Goal: Use online tool/utility: Utilize a website feature to perform a specific function

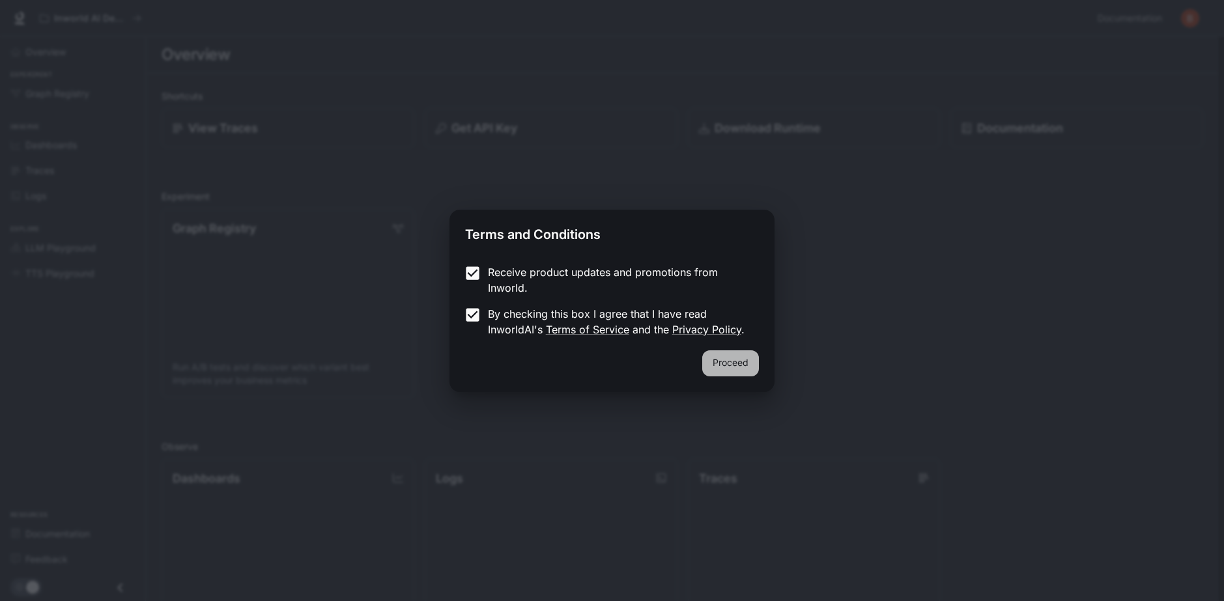
click at [720, 366] on button "Proceed" at bounding box center [730, 363] width 57 height 26
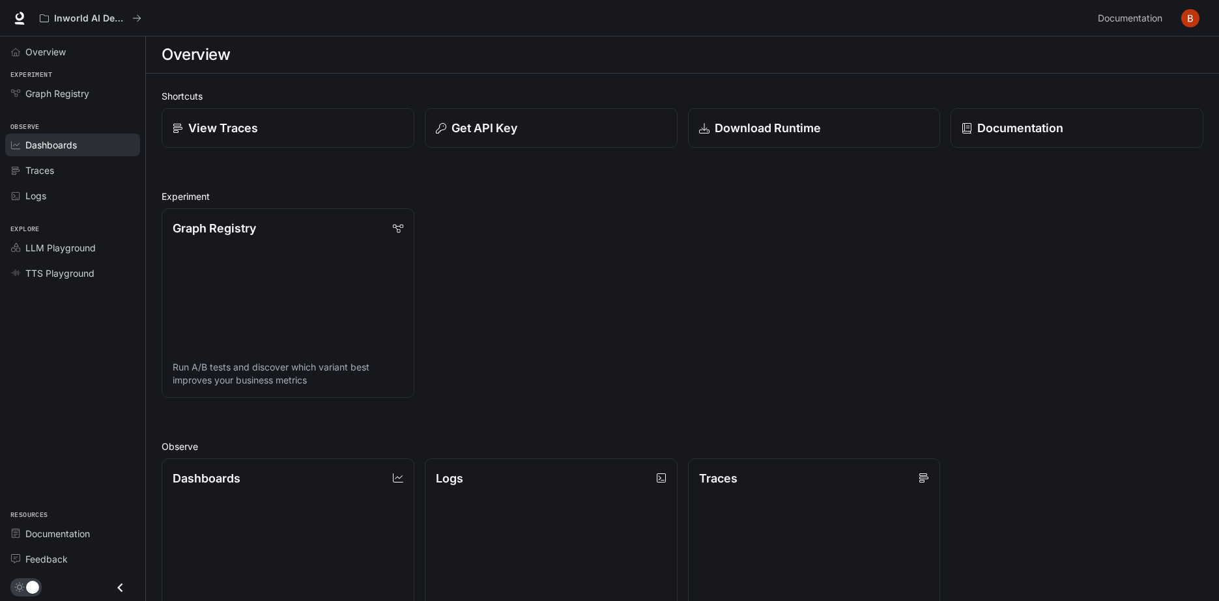
click at [64, 145] on span "Dashboards" at bounding box center [50, 145] width 51 height 14
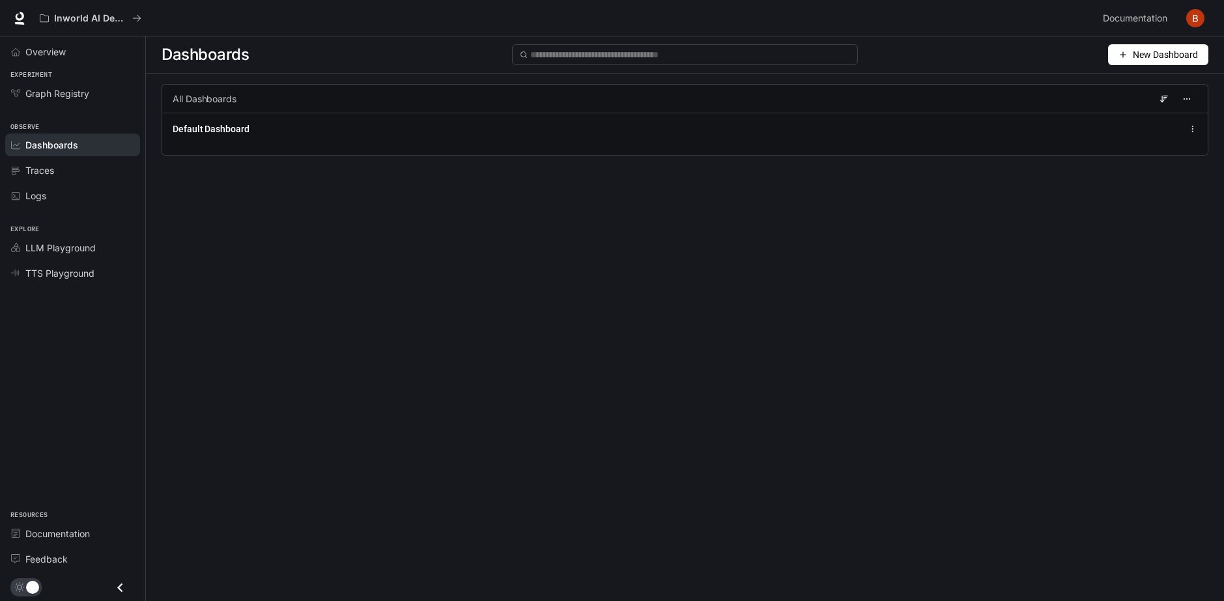
click at [53, 63] on li "Overview" at bounding box center [72, 51] width 145 height 25
click at [61, 48] on span "Overview" at bounding box center [45, 52] width 40 height 14
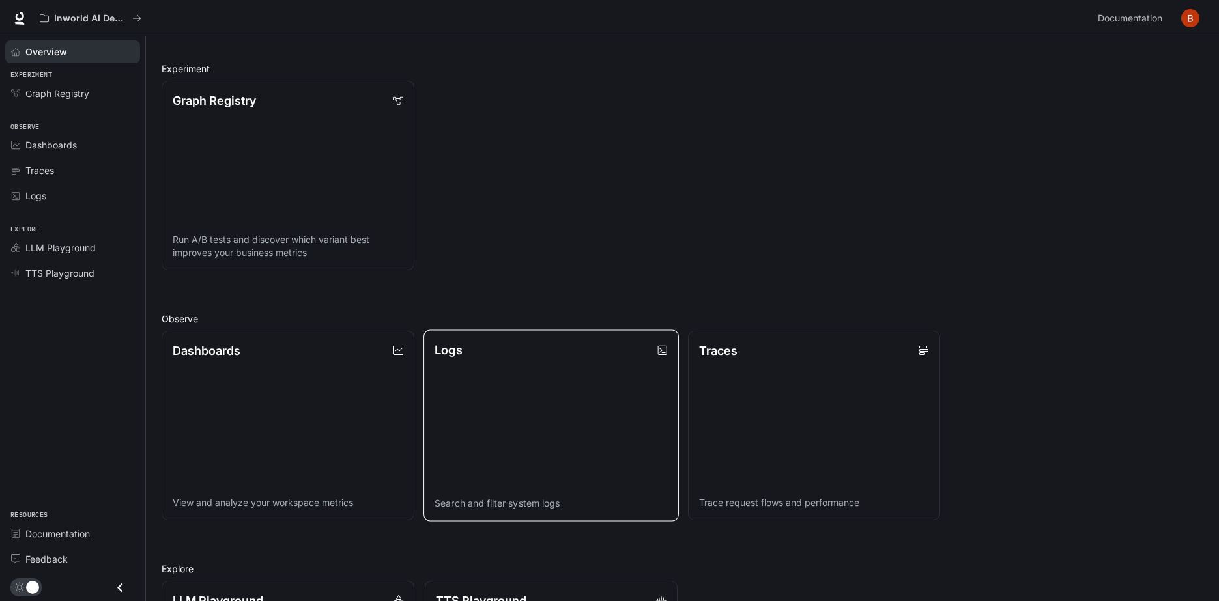
scroll to position [130, 0]
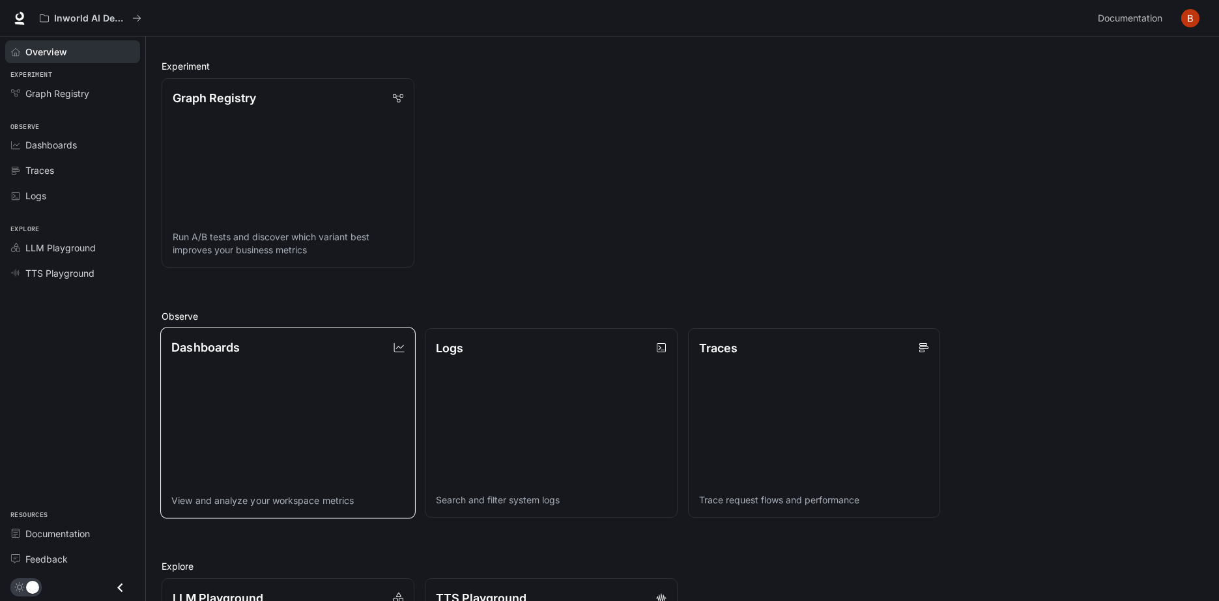
click at [337, 351] on div "Dashboards" at bounding box center [287, 348] width 233 height 18
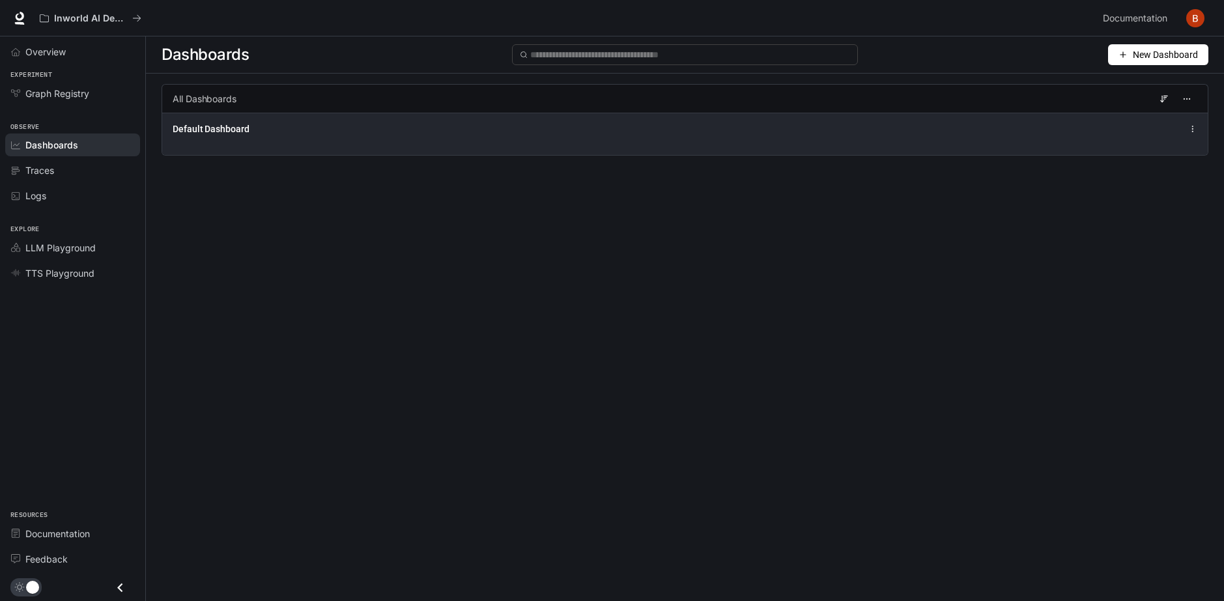
click at [867, 117] on div "Default Dashboard" at bounding box center [684, 134] width 1045 height 42
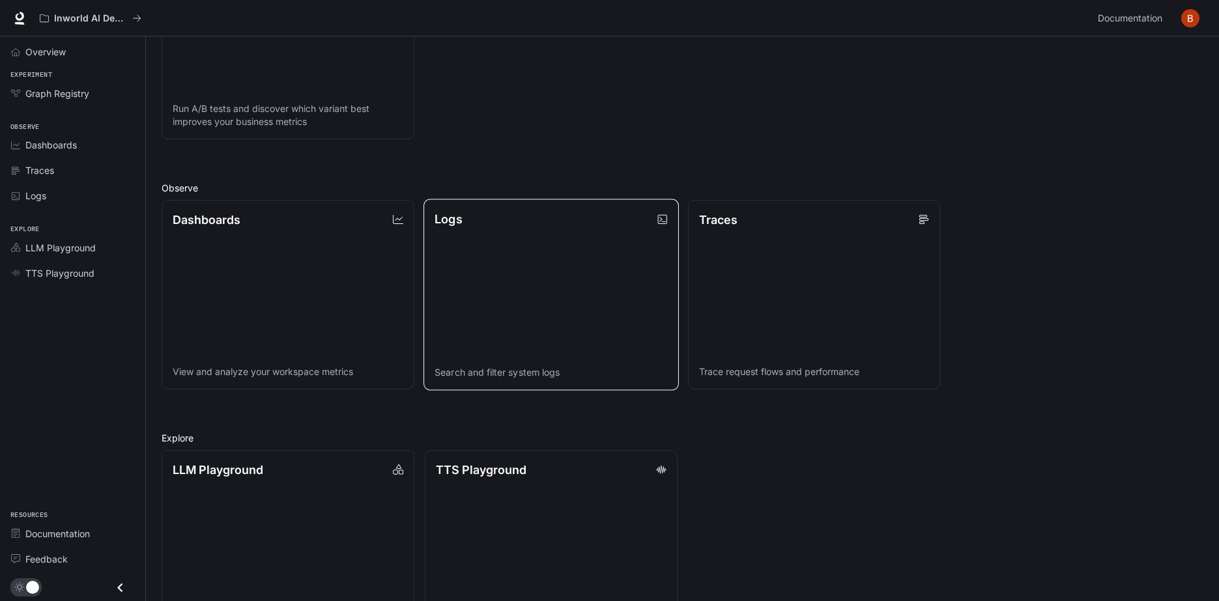
scroll to position [261, 0]
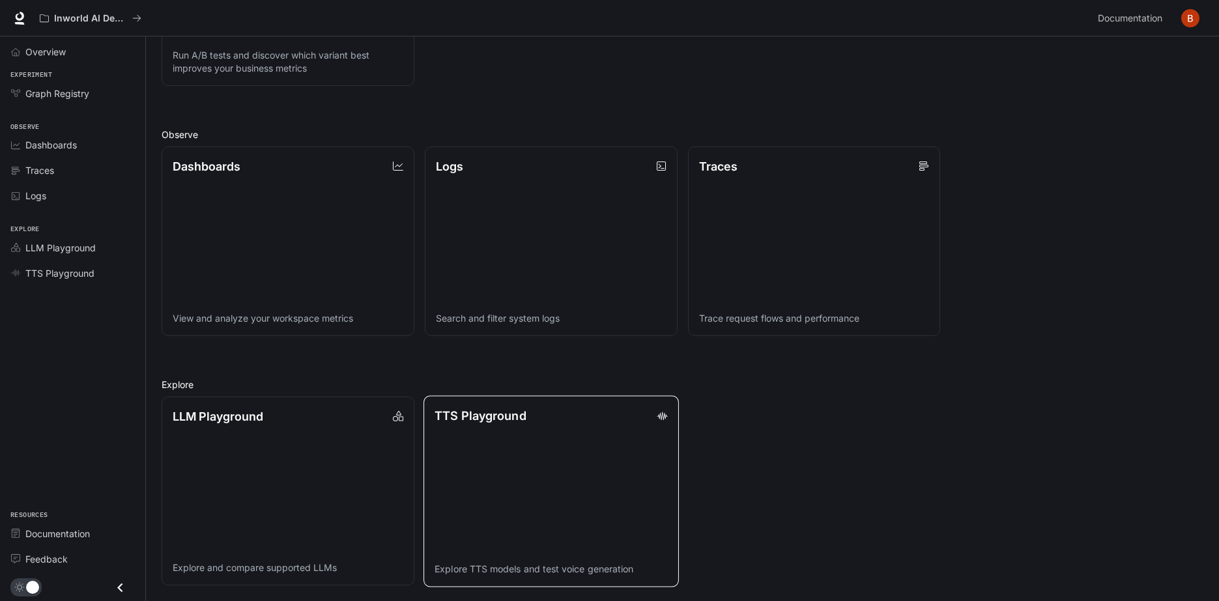
click at [483, 423] on p "TTS Playground" at bounding box center [479, 415] width 91 height 18
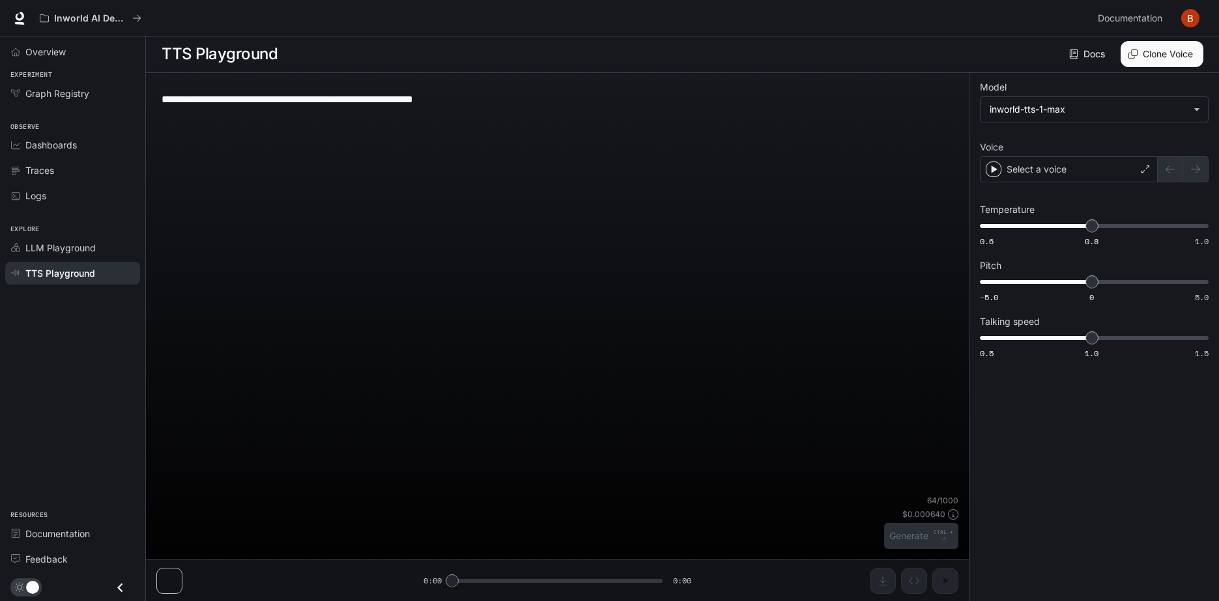
scroll to position [1, 0]
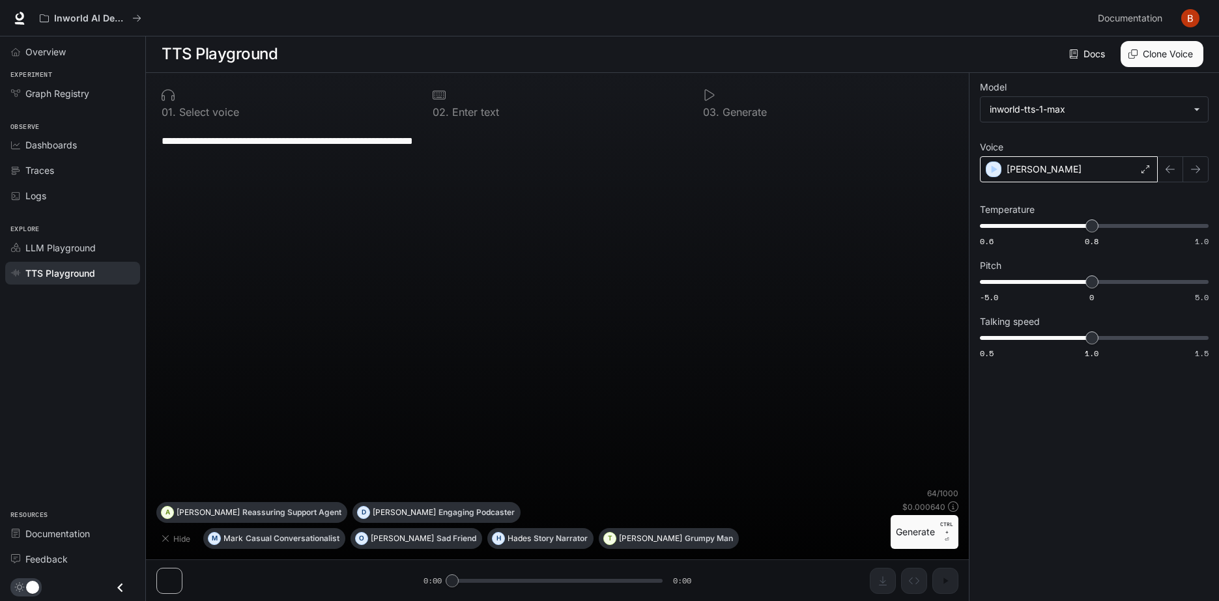
click at [1070, 169] on div "[PERSON_NAME]" at bounding box center [1069, 169] width 178 height 26
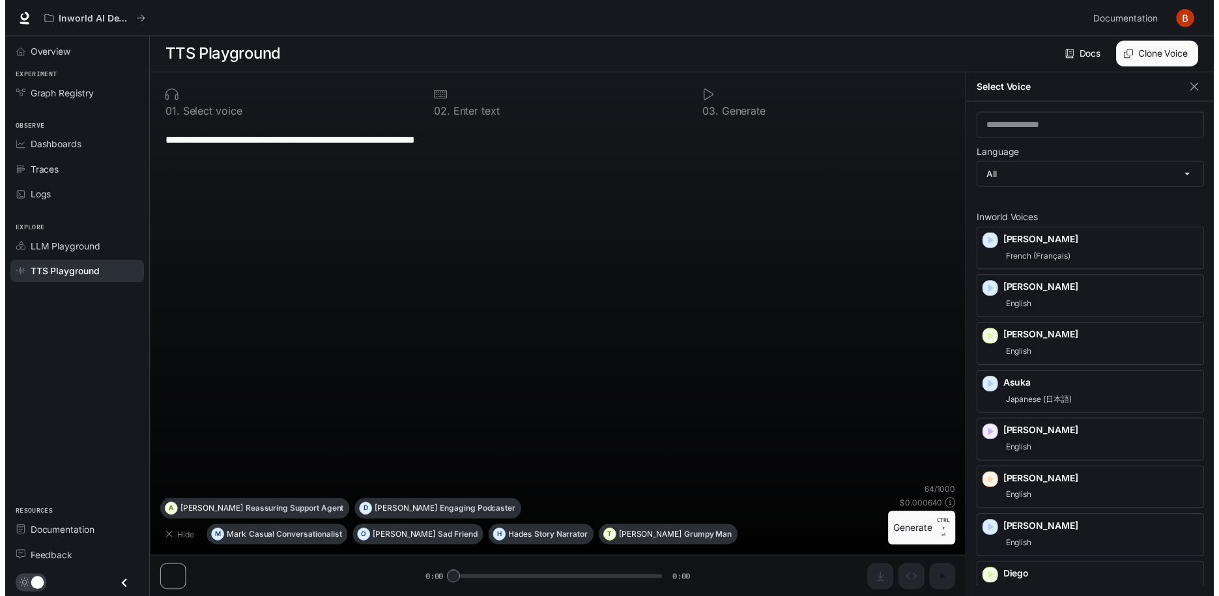
scroll to position [6, 0]
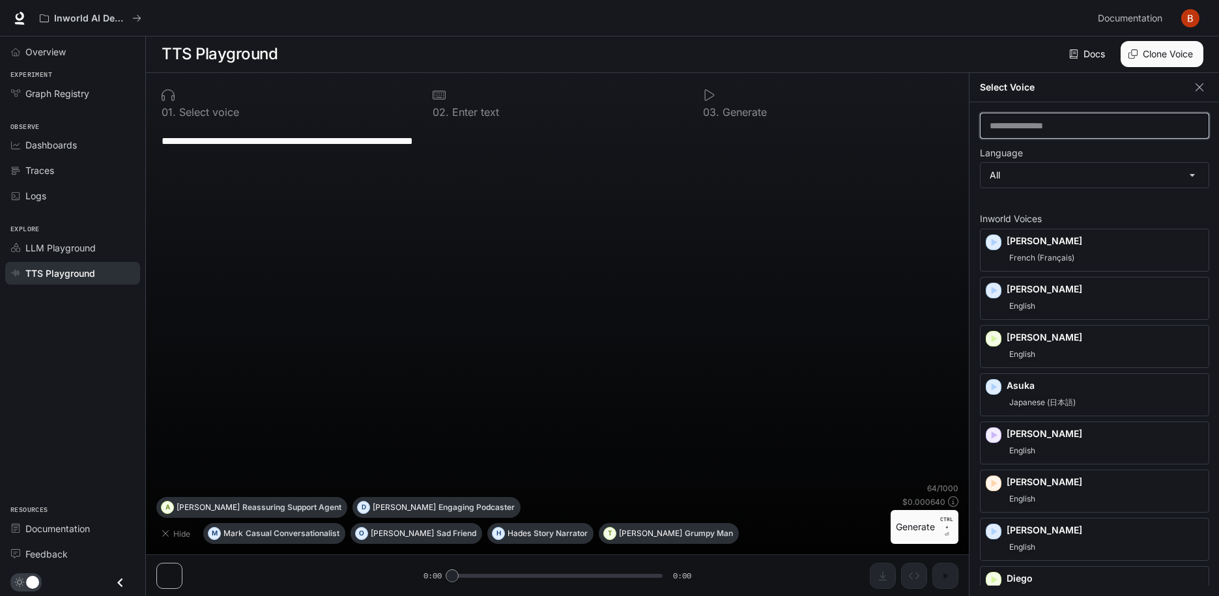
click at [1040, 120] on input "text" at bounding box center [1094, 125] width 228 height 13
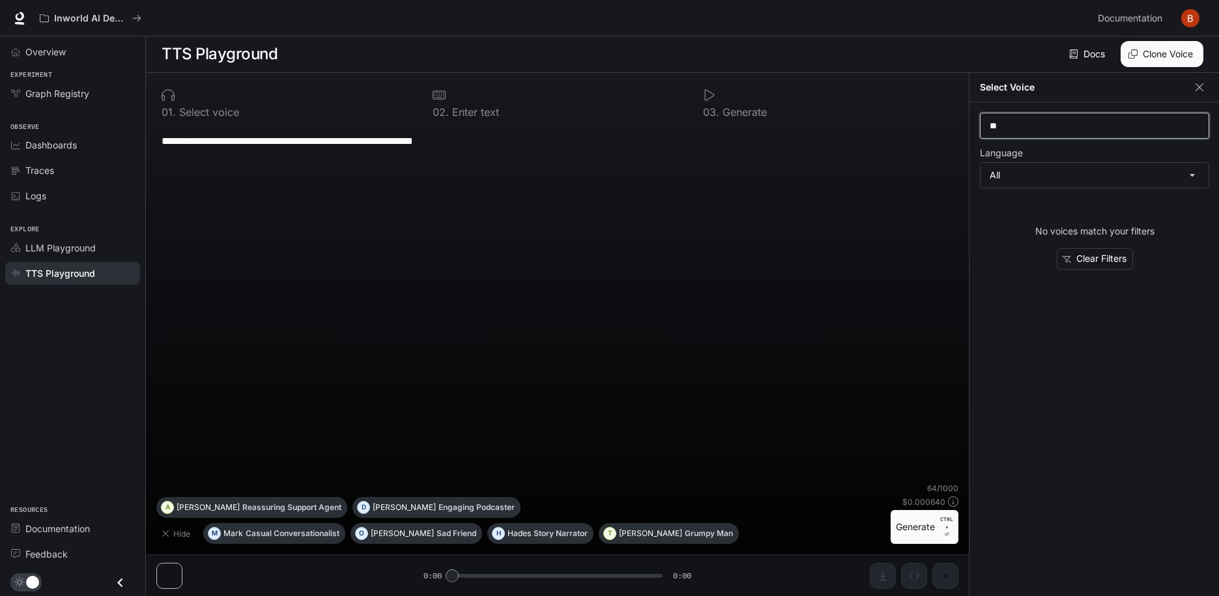
type input "*"
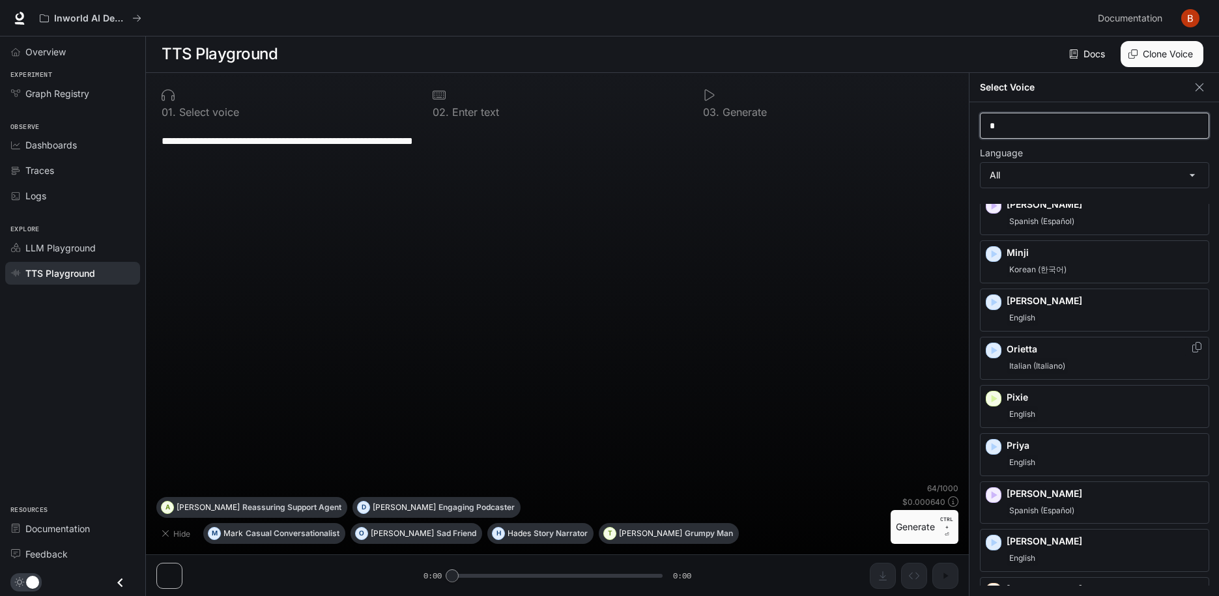
scroll to position [0, 0]
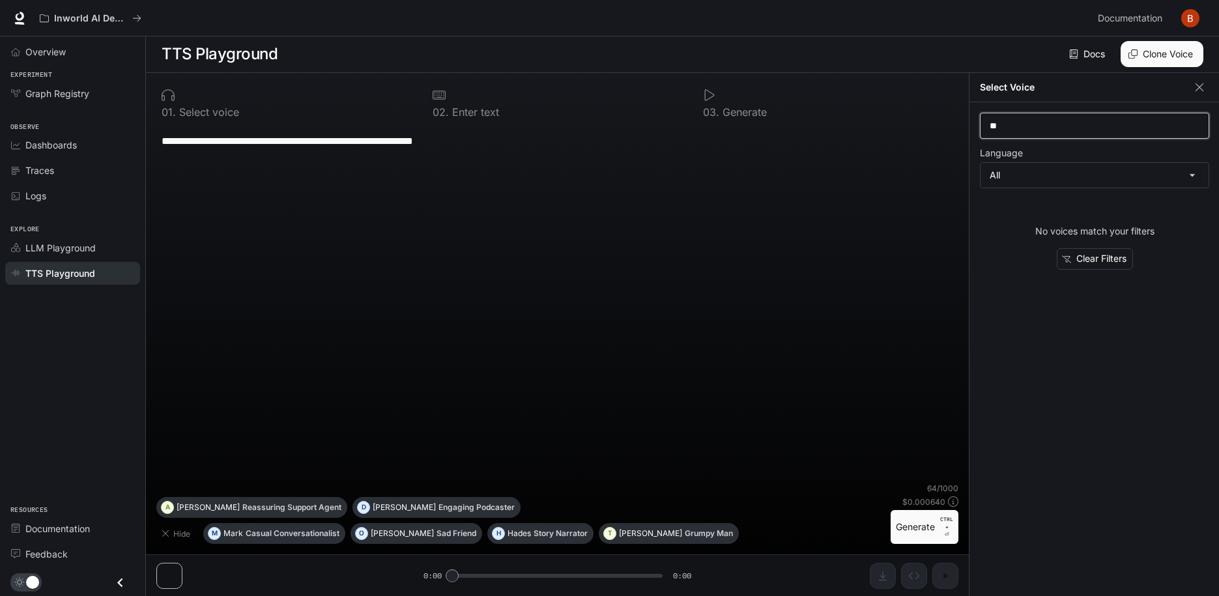
type input "*"
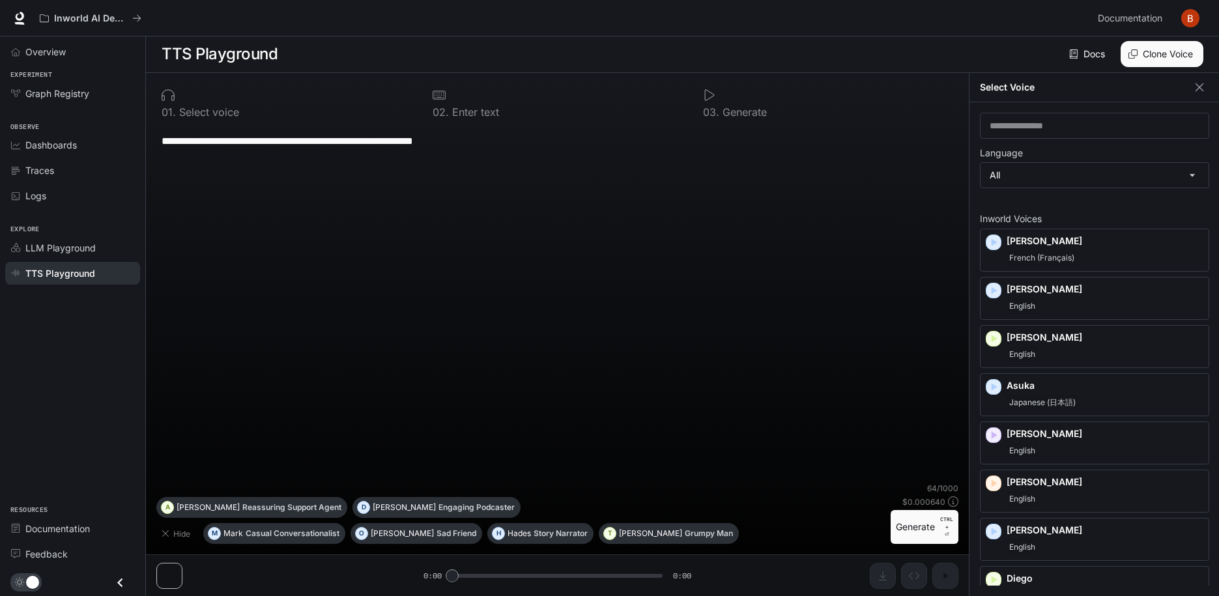
click at [1169, 41] on button "Clone Voice" at bounding box center [1161, 54] width 83 height 26
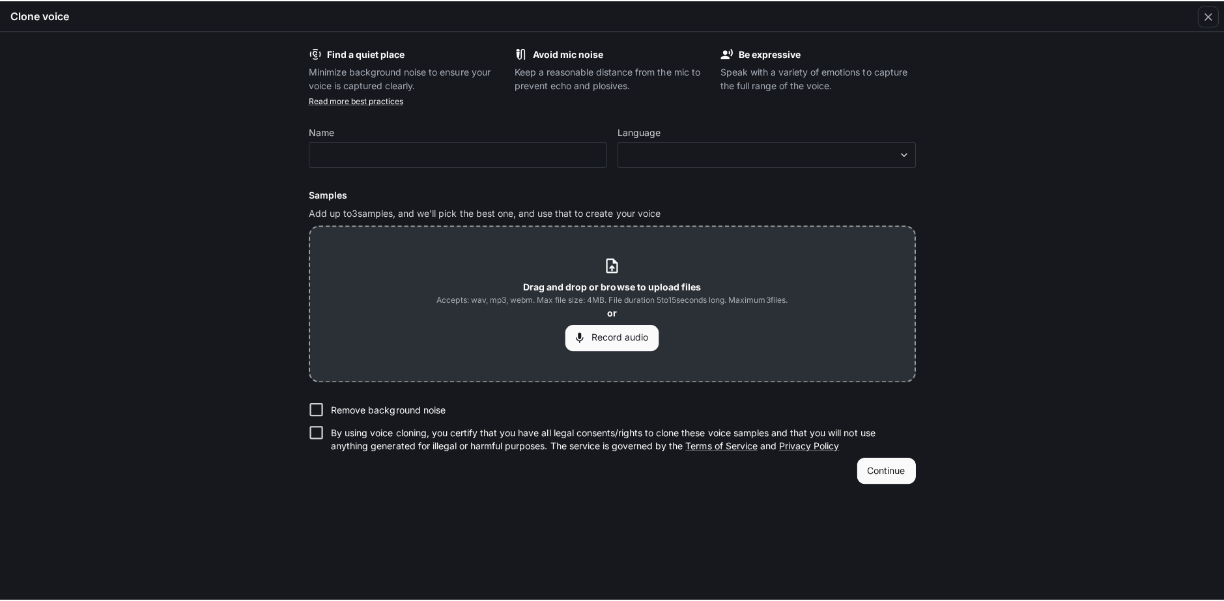
scroll to position [1, 0]
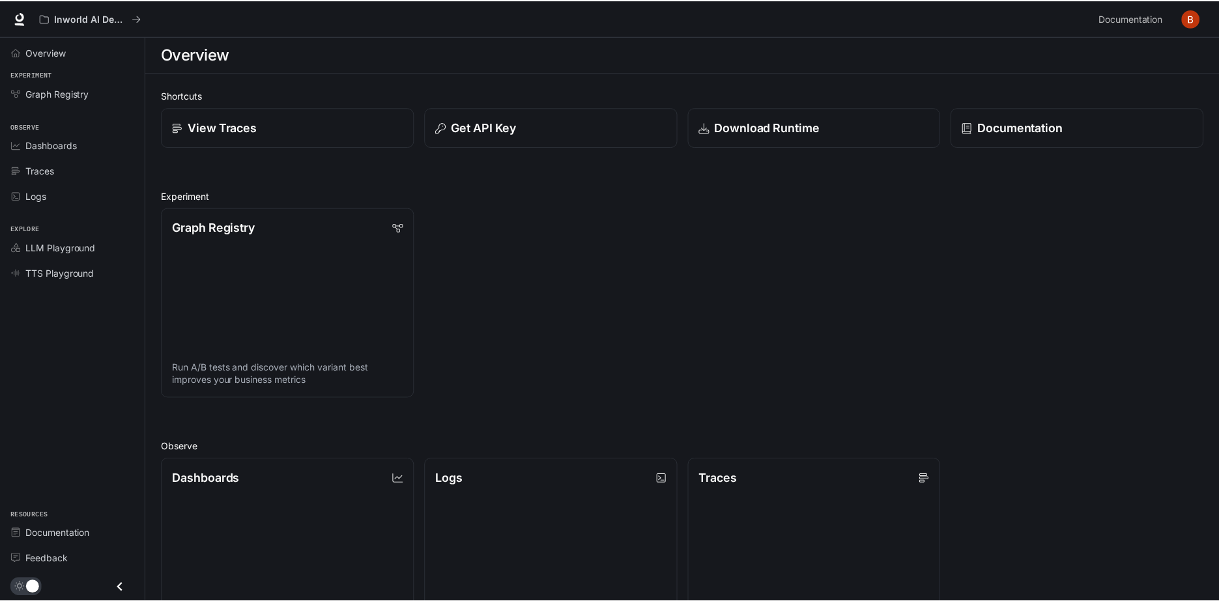
scroll to position [312, 0]
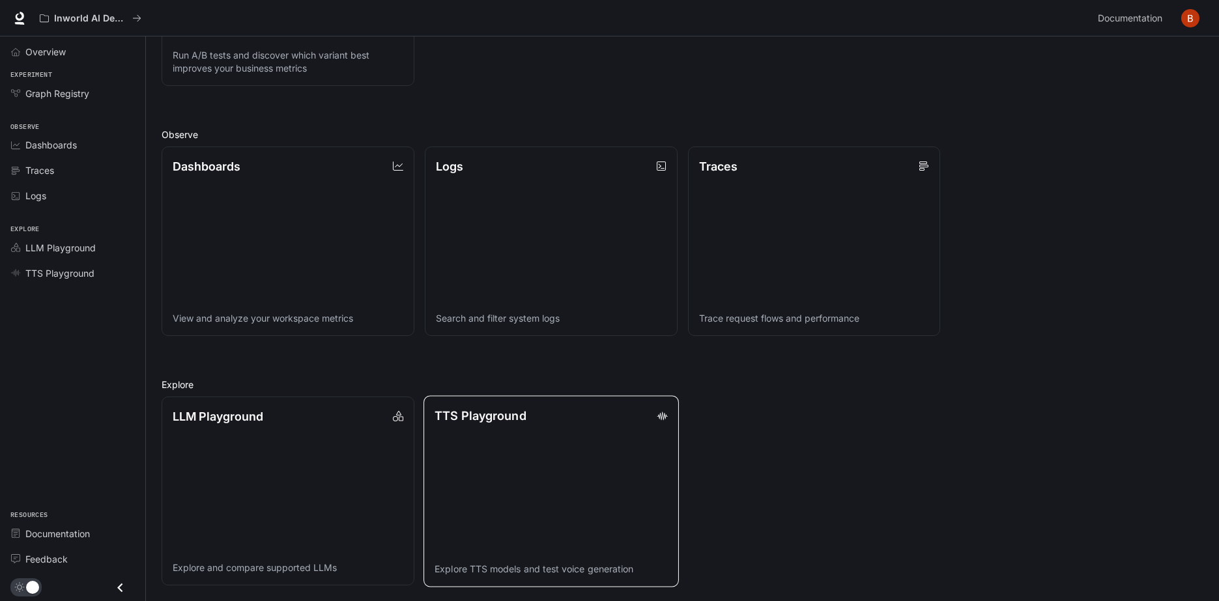
click at [492, 421] on p "TTS Playground" at bounding box center [479, 415] width 91 height 18
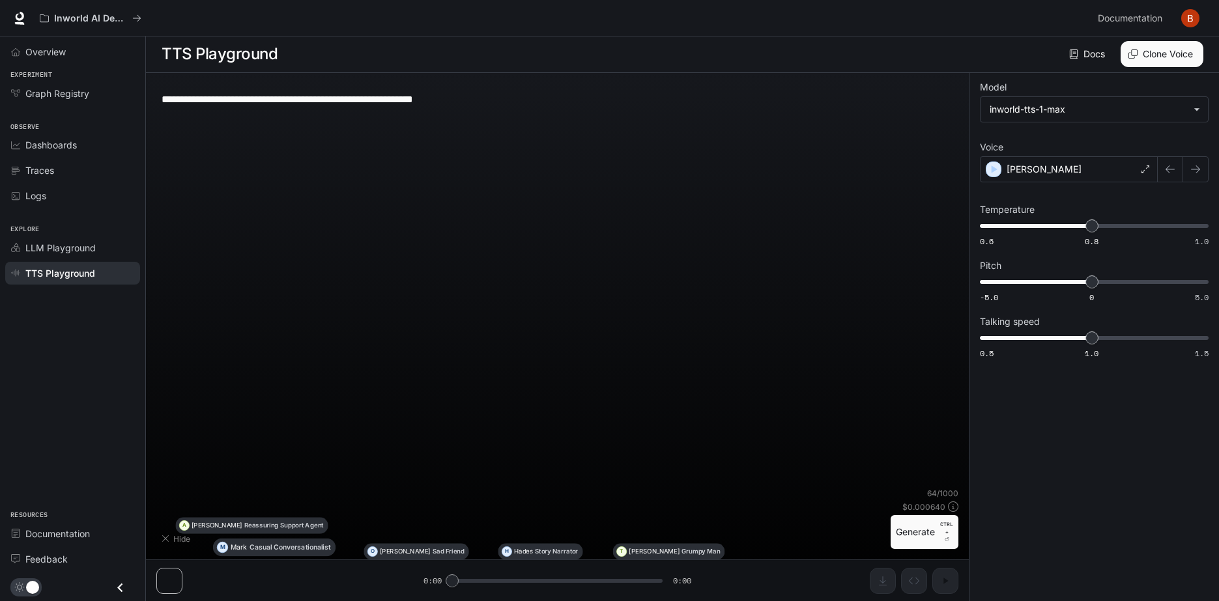
scroll to position [1, 0]
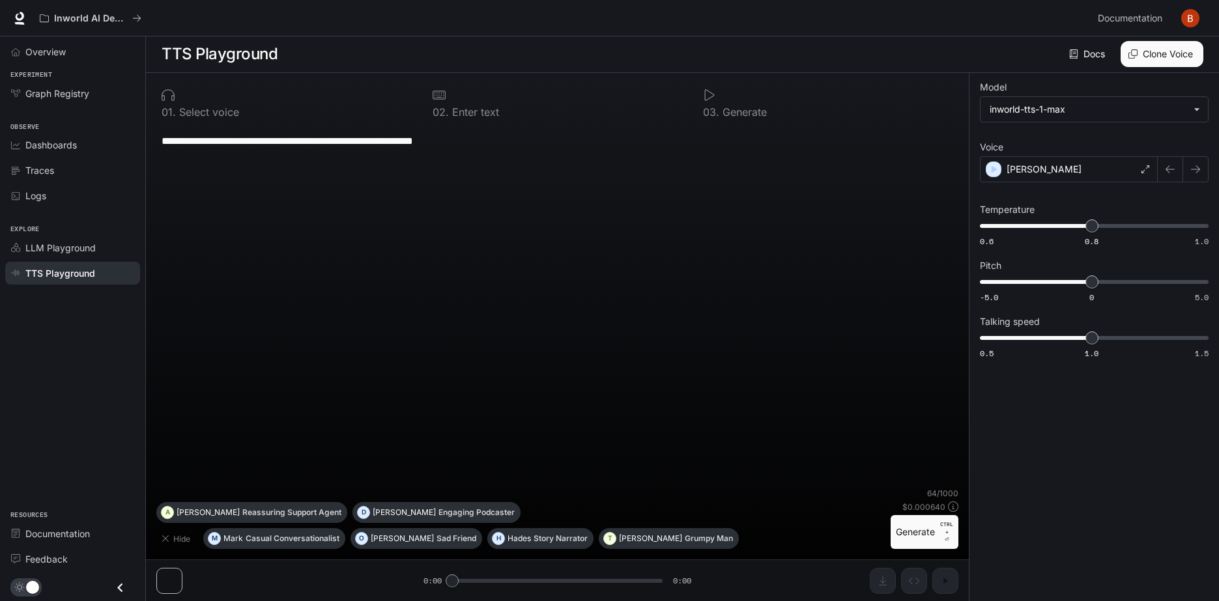
click at [462, 309] on div "**********" at bounding box center [557, 306] width 802 height 363
drag, startPoint x: 520, startPoint y: 155, endPoint x: 517, endPoint y: 125, distance: 30.1
click at [520, 147] on div "**********" at bounding box center [557, 140] width 791 height 31
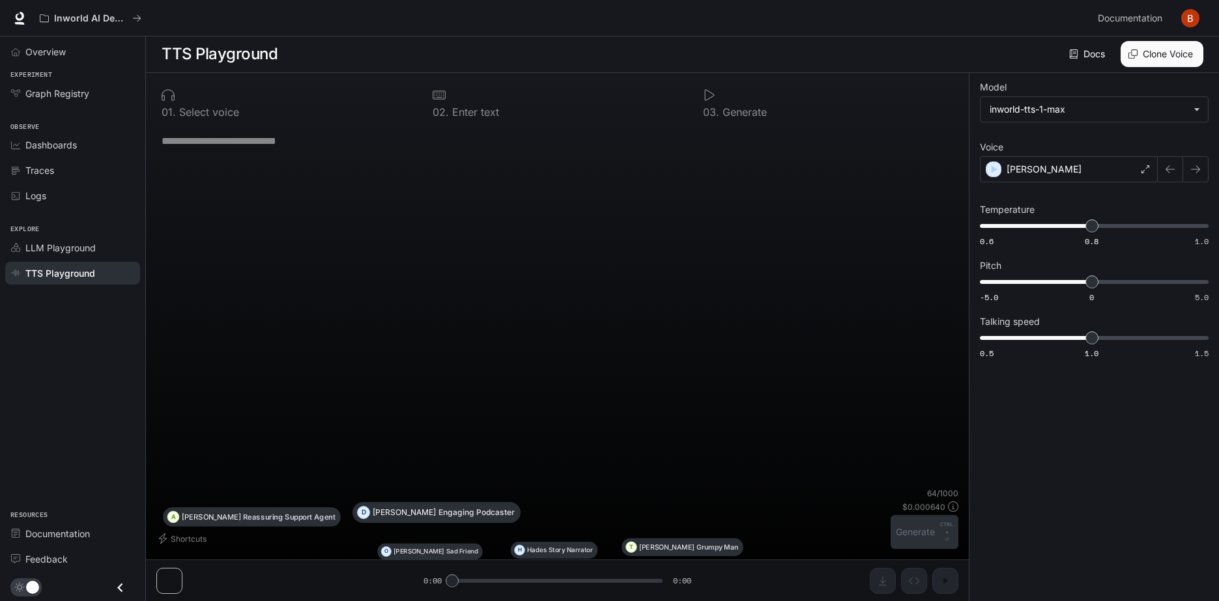
paste textarea "**********"
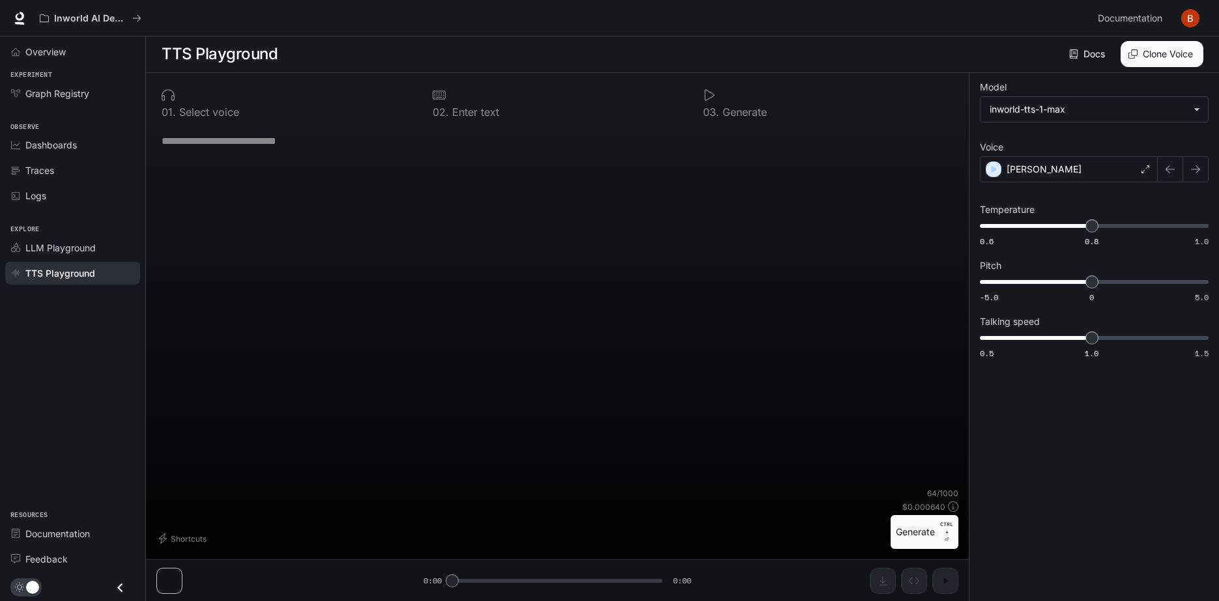
type textarea "**********"
